Goal: Navigation & Orientation: Find specific page/section

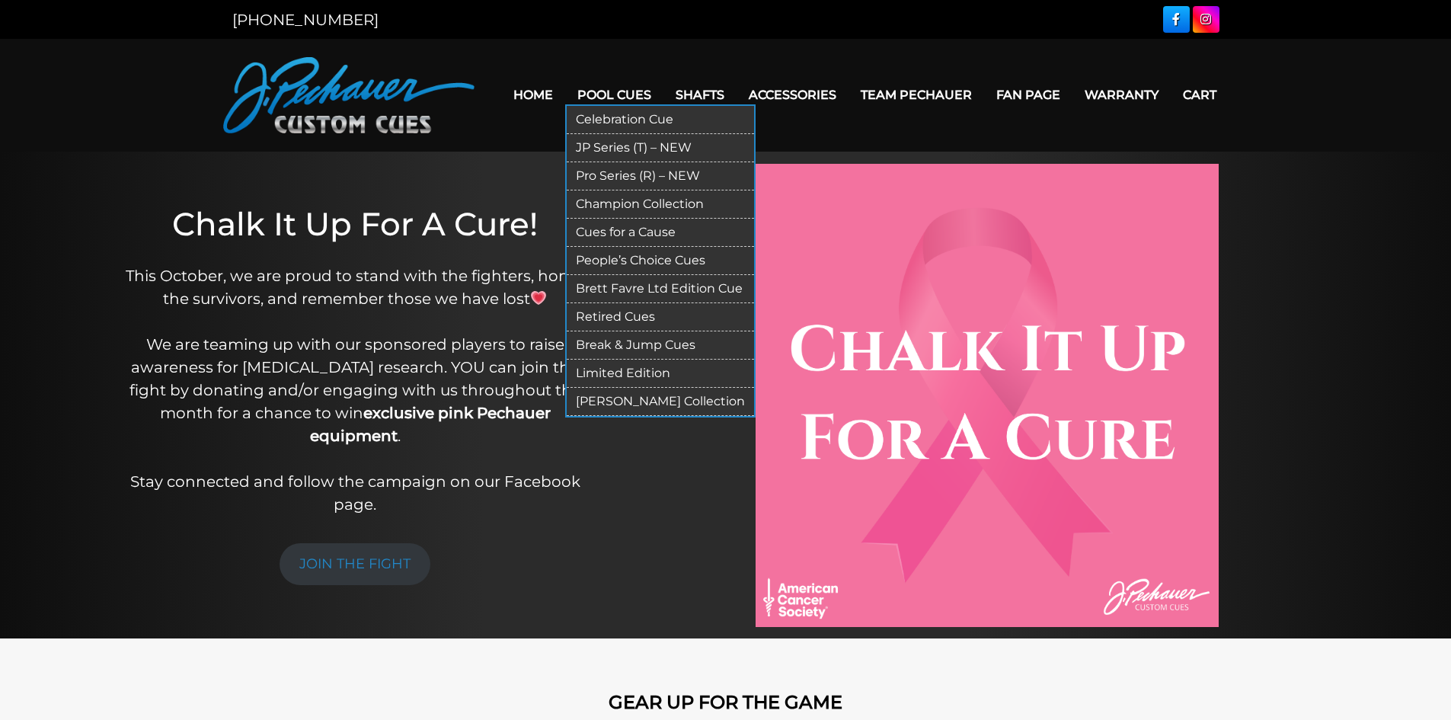
click at [640, 152] on link "JP Series (T) – NEW" at bounding box center [660, 148] width 187 height 28
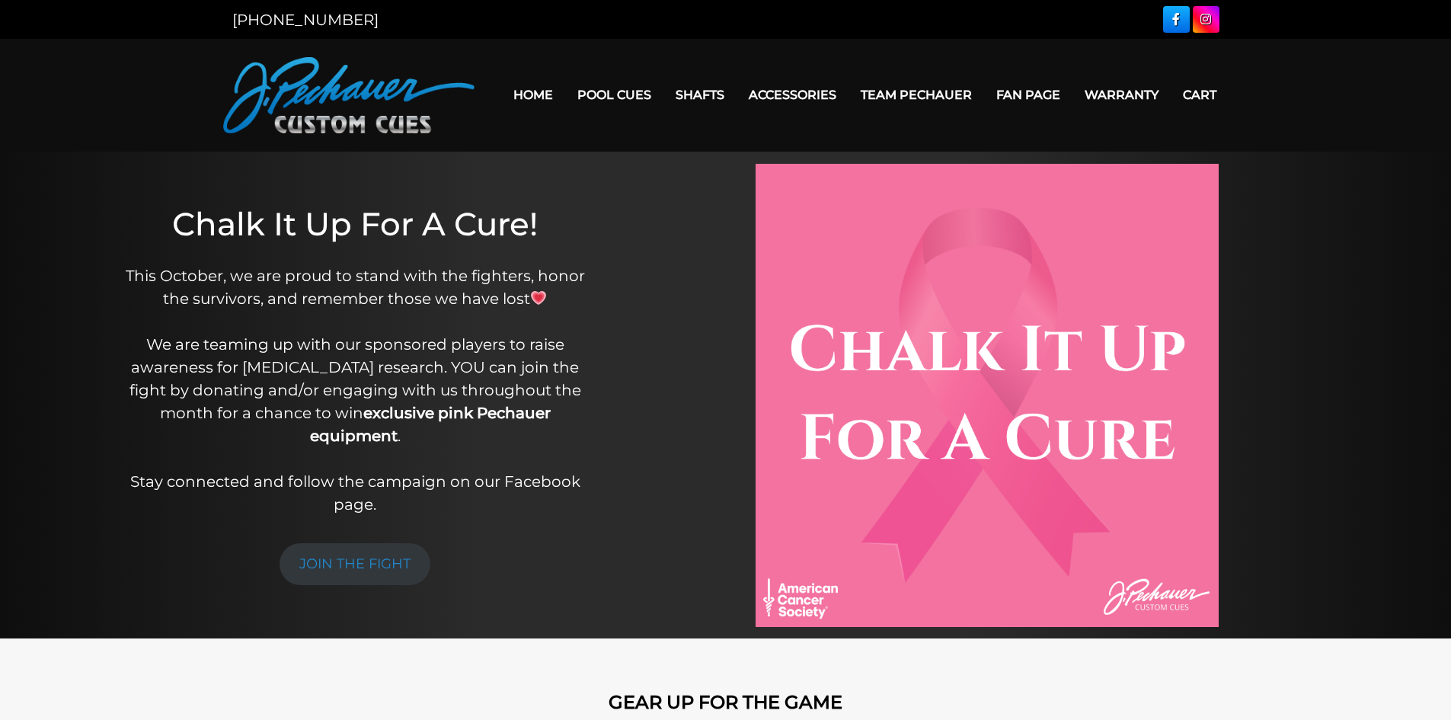
click at [1029, 89] on link "Fan Page" at bounding box center [1028, 94] width 88 height 39
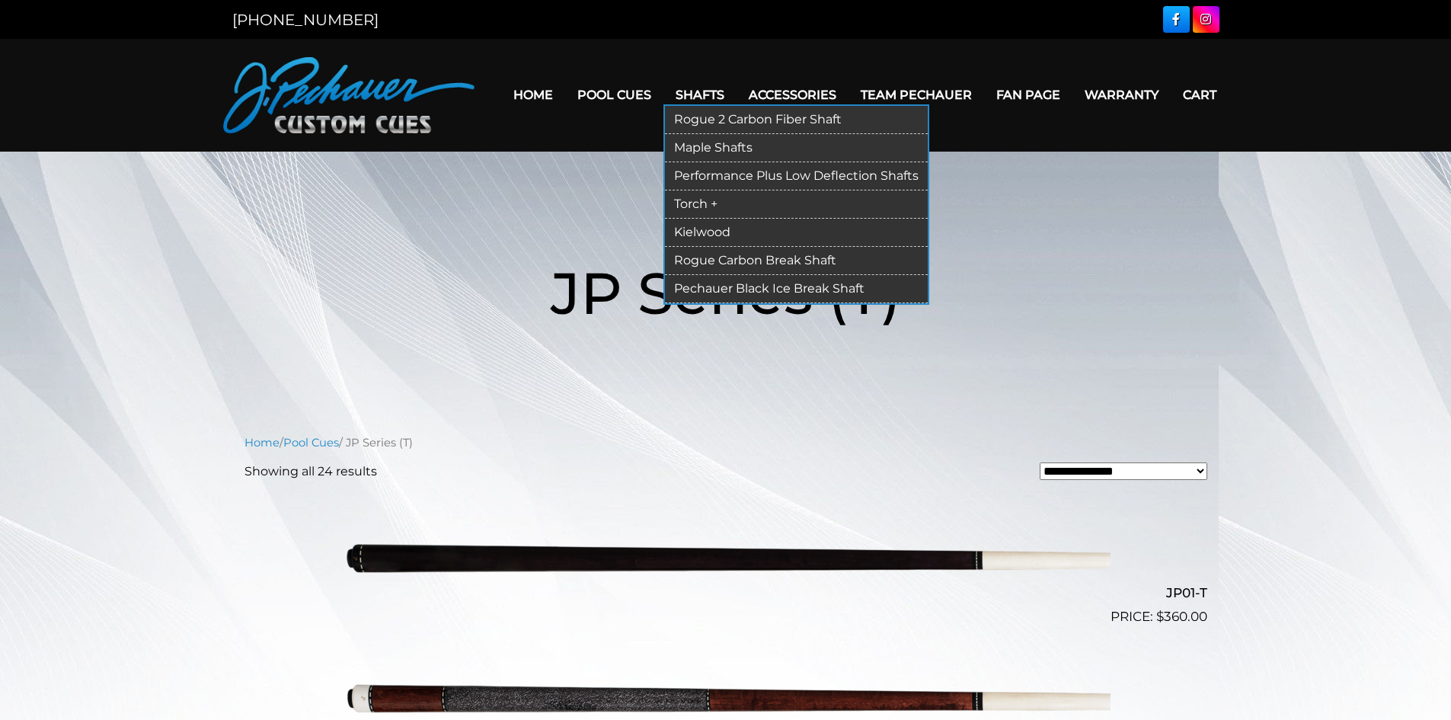
click at [721, 262] on link "Rogue Carbon Break Shaft" at bounding box center [796, 261] width 263 height 28
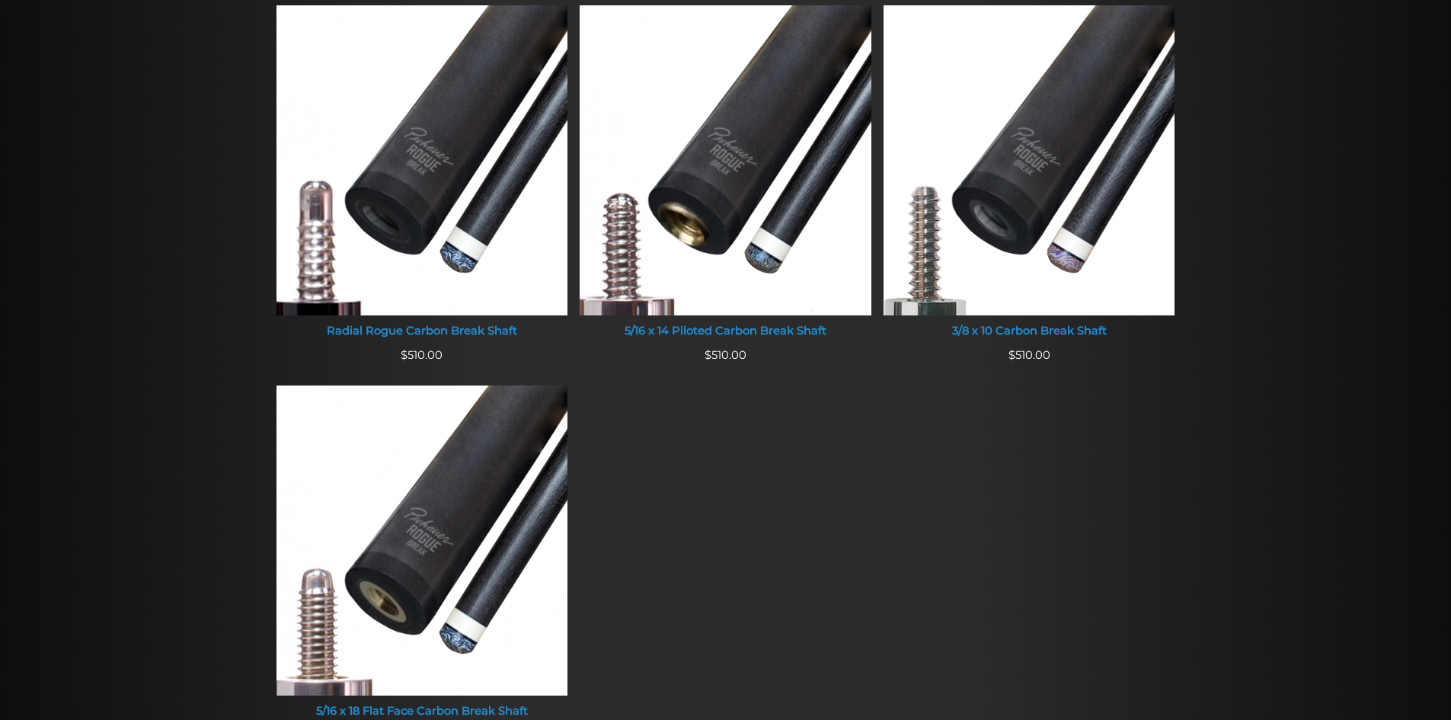
scroll to position [1456, 0]
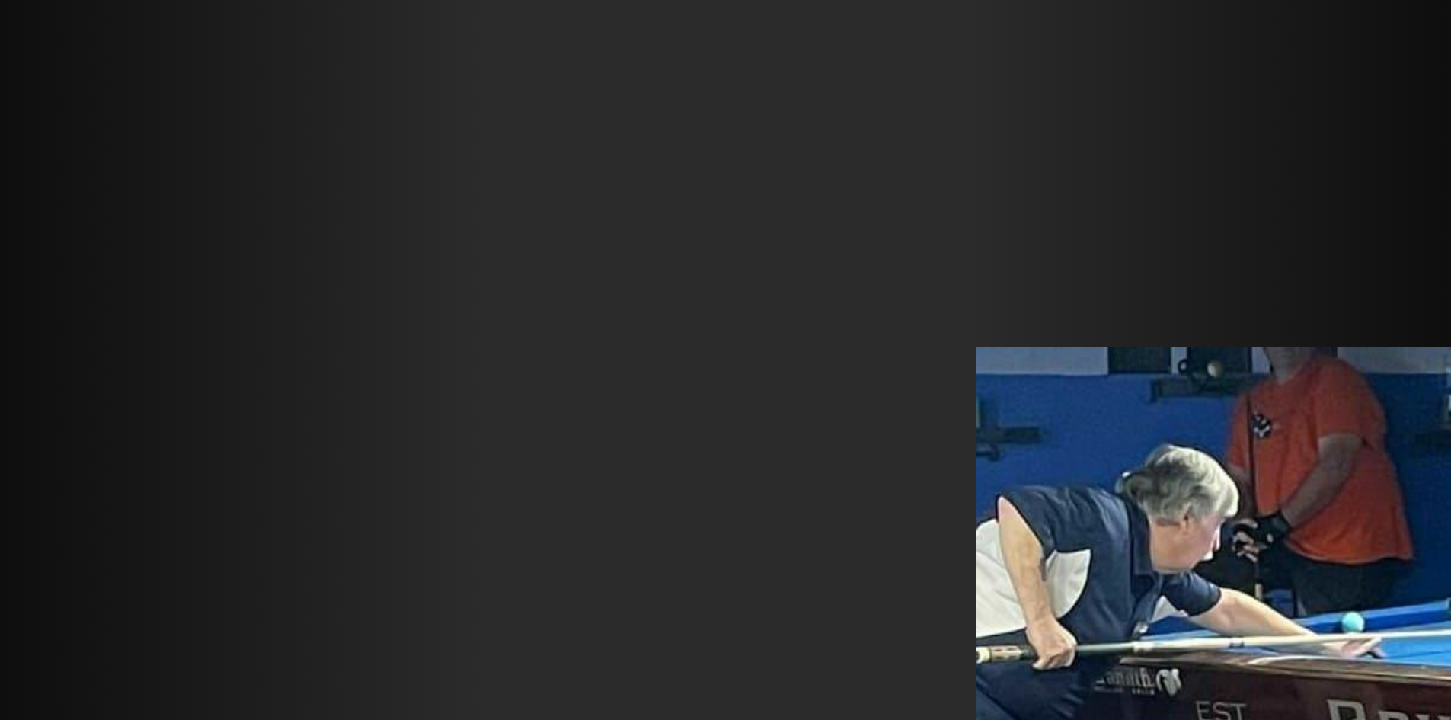
scroll to position [3865, 0]
